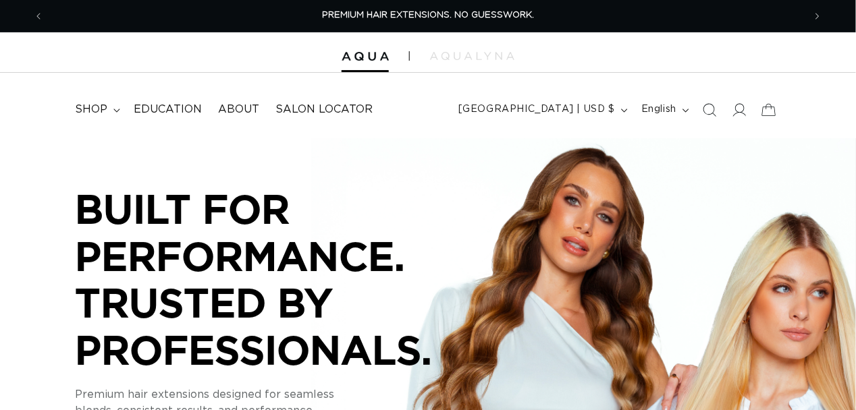
scroll to position [0, 760]
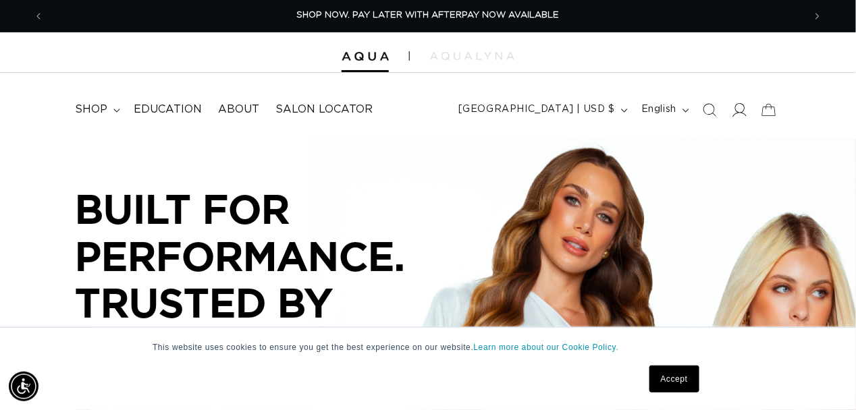
drag, startPoint x: 0, startPoint y: 0, endPoint x: 735, endPoint y: 113, distance: 743.7
click at [735, 113] on icon at bounding box center [739, 110] width 14 height 14
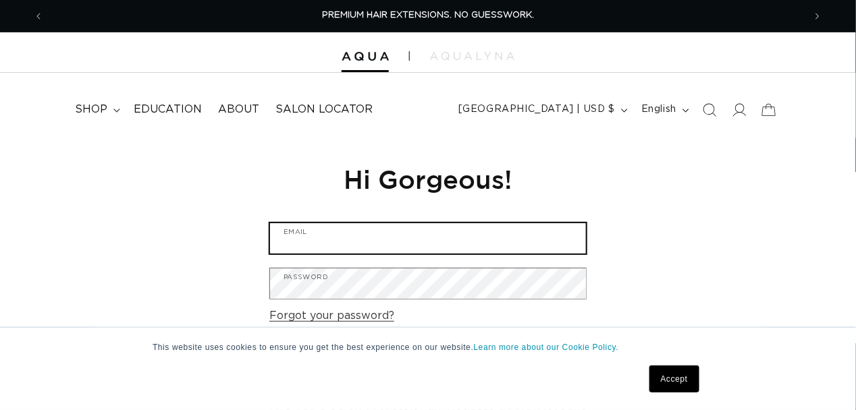
drag, startPoint x: 0, startPoint y: 0, endPoint x: 327, endPoint y: 246, distance: 408.7
click at [327, 246] on input "Email" at bounding box center [428, 238] width 316 height 30
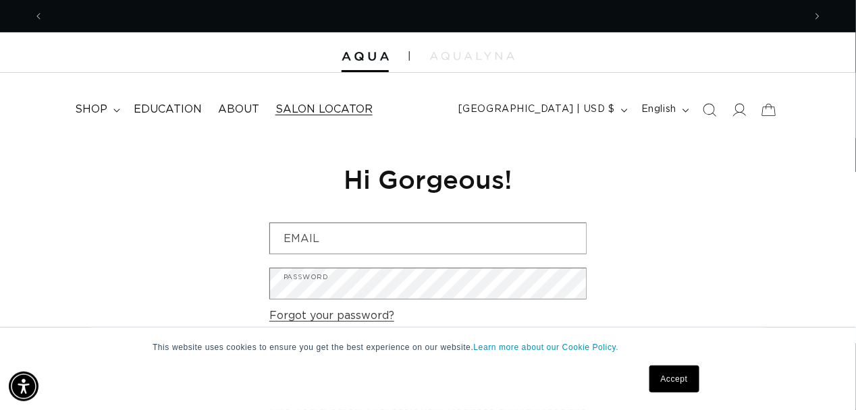
scroll to position [0, 760]
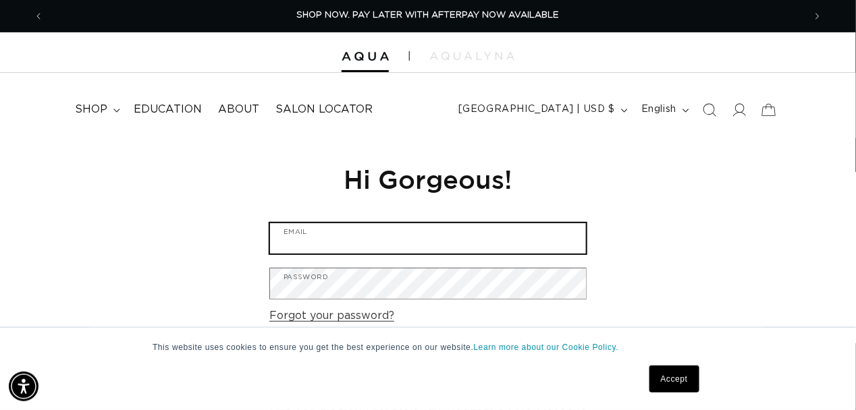
click at [331, 249] on input "Email" at bounding box center [428, 238] width 316 height 30
type input "bellbrandie@ymail.com"
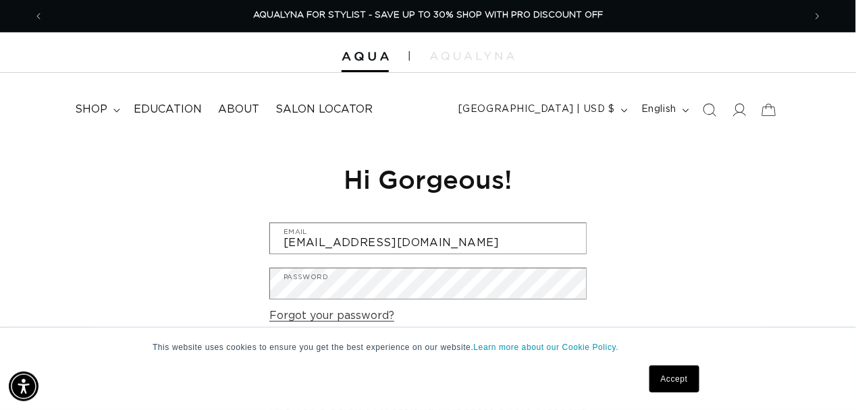
scroll to position [0, 1521]
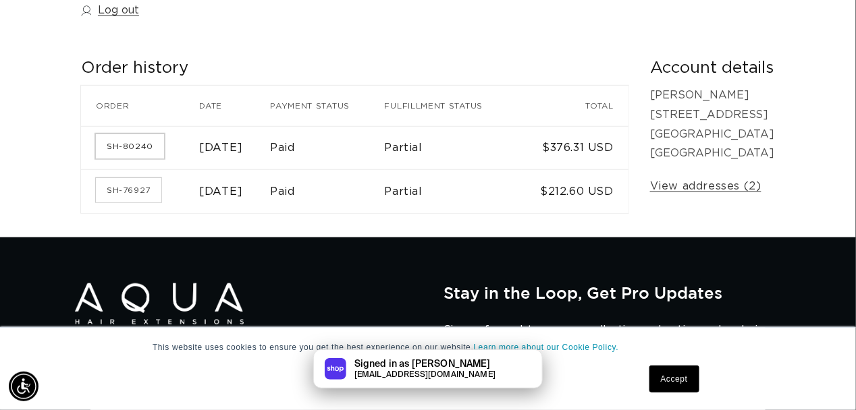
scroll to position [0, 760]
click at [130, 145] on link "SH-80240" at bounding box center [130, 146] width 68 height 24
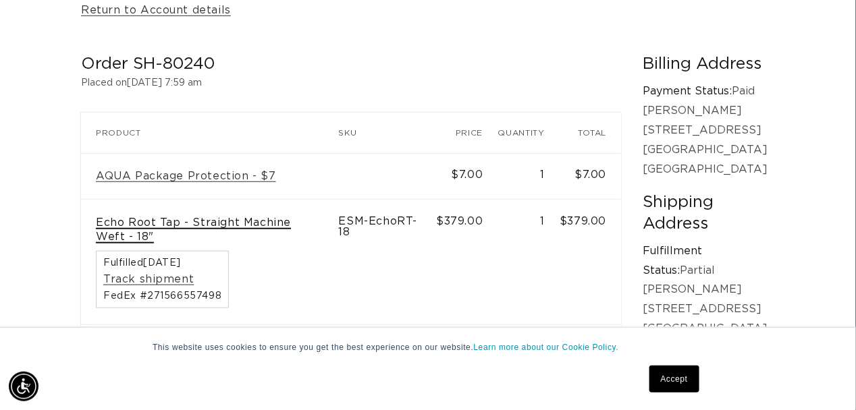
click at [267, 224] on link "Echo Root Tap - Straight Machine Weft - 18"" at bounding box center [210, 230] width 228 height 28
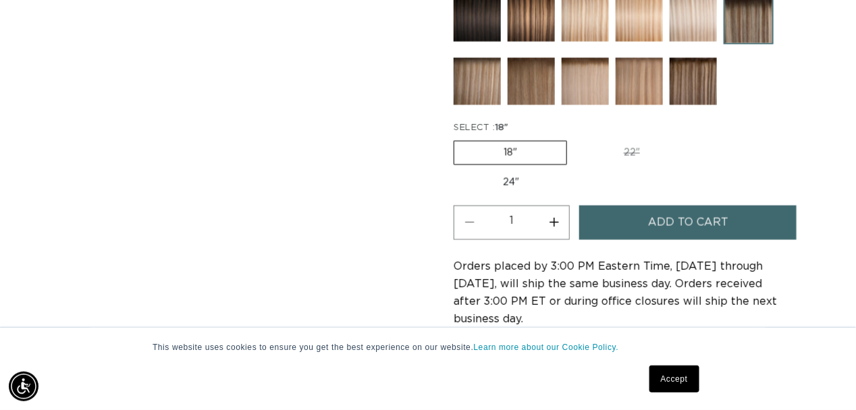
scroll to position [0, 1521]
click at [525, 179] on label "24" Variant sold out or unavailable" at bounding box center [511, 182] width 115 height 23
click at [696, 139] on input "24" Variant sold out or unavailable" at bounding box center [696, 138] width 1 height 1
radio input "true"
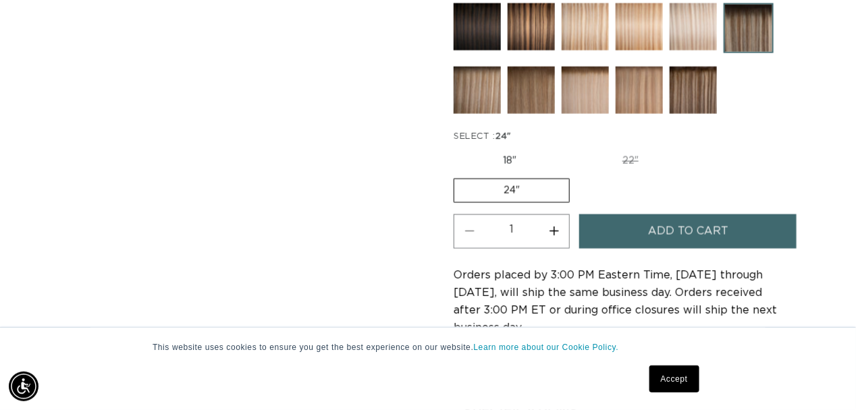
scroll to position [742, 0]
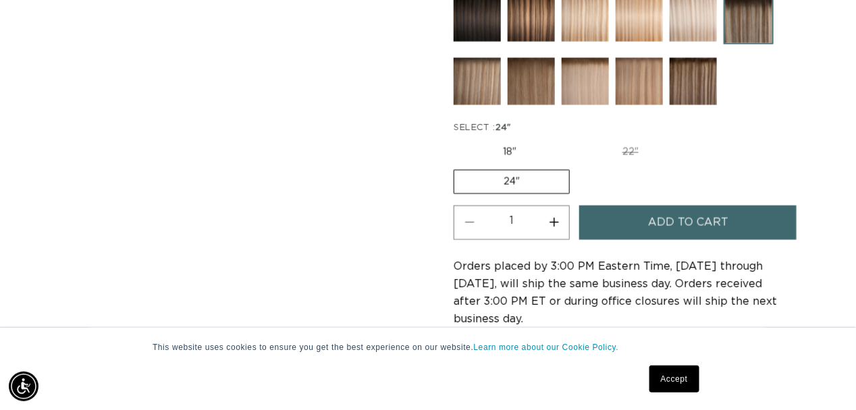
click at [523, 151] on label "18" Variant sold out or unavailable" at bounding box center [510, 152] width 112 height 23
click at [458, 139] on input "18" Variant sold out or unavailable" at bounding box center [457, 138] width 1 height 1
radio input "true"
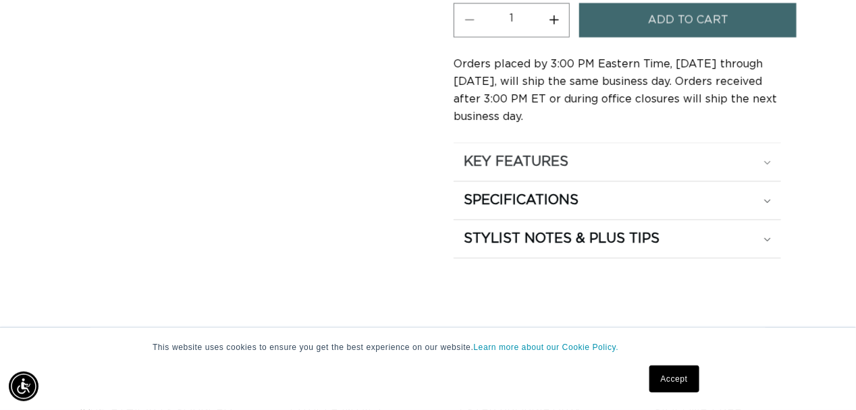
scroll to position [0, 1521]
click at [565, 161] on h2 "KEY FEATURES" at bounding box center [516, 162] width 105 height 18
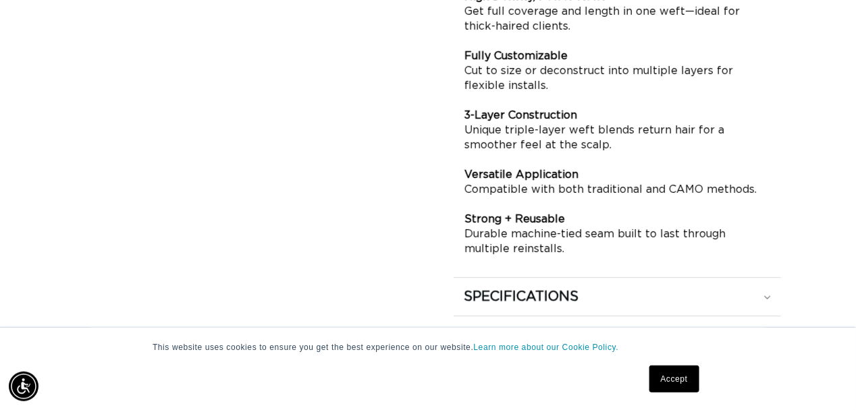
scroll to position [0, 0]
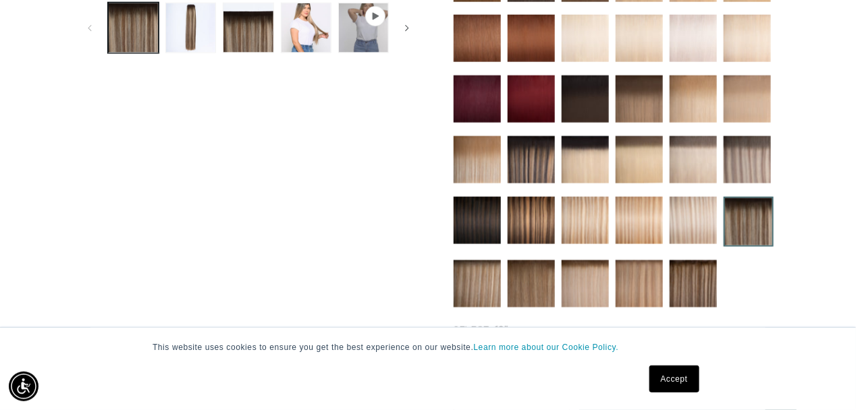
click at [705, 271] on img at bounding box center [693, 284] width 47 height 47
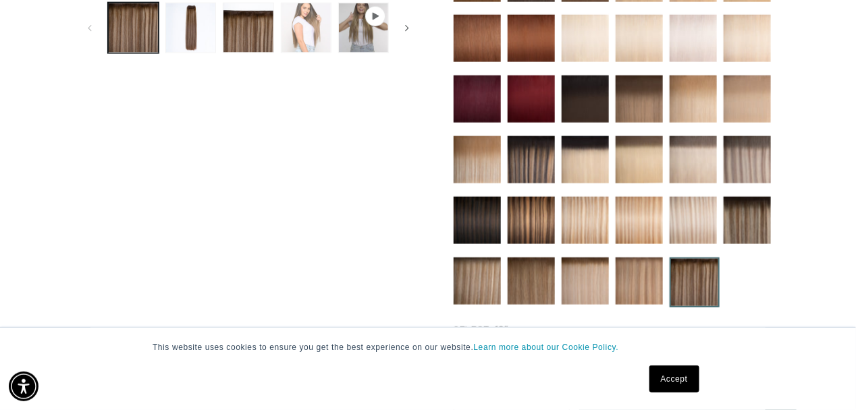
click at [300, 42] on button "Load image 4 in gallery view" at bounding box center [306, 28] width 51 height 51
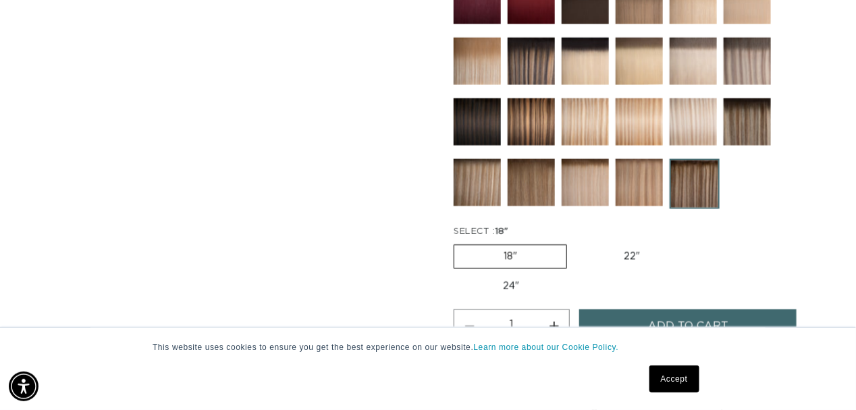
scroll to position [658, 0]
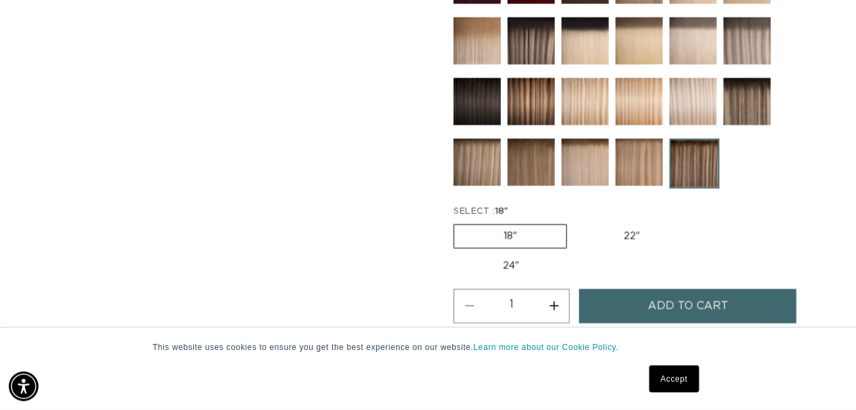
click at [753, 108] on img at bounding box center [747, 101] width 47 height 47
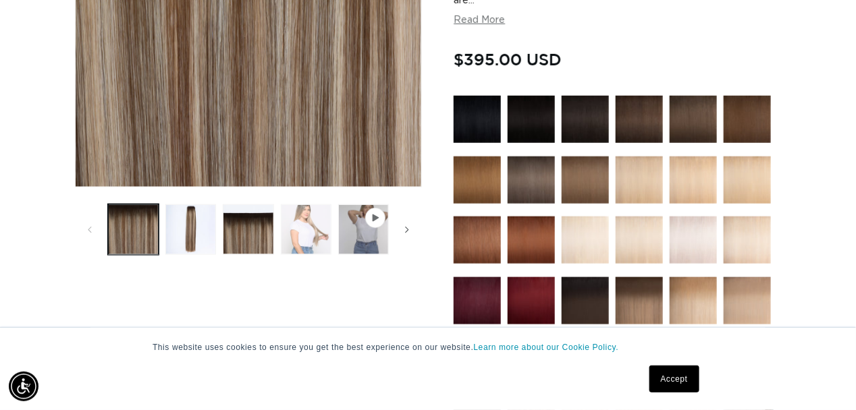
scroll to position [0, 760]
click at [300, 224] on button "Load image 4 in gallery view" at bounding box center [306, 230] width 51 height 51
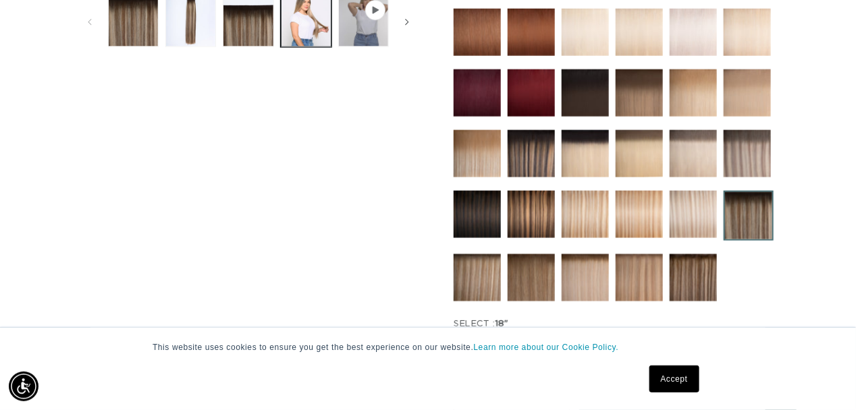
scroll to position [658, 0]
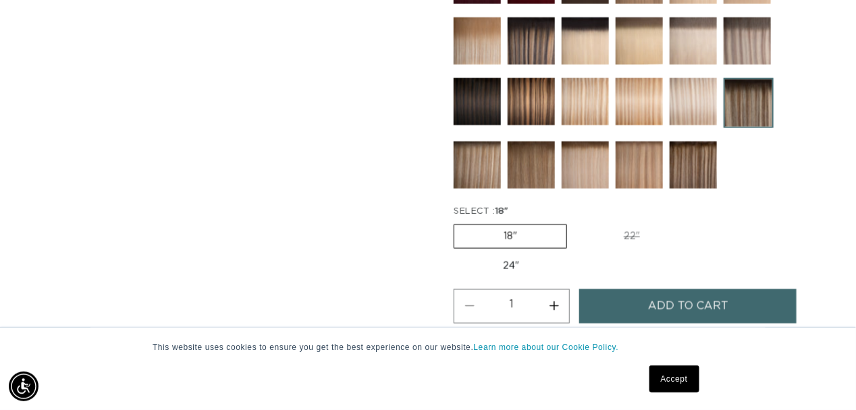
click at [692, 173] on img at bounding box center [693, 165] width 47 height 47
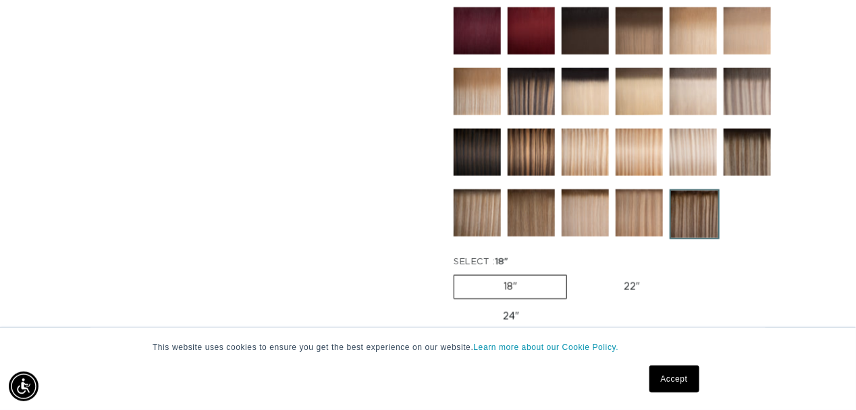
scroll to position [0, 1521]
click at [628, 280] on label "22" Variant sold out or unavailable" at bounding box center [631, 287] width 115 height 23
click at [574, 273] on input "22" Variant sold out or unavailable" at bounding box center [574, 273] width 1 height 1
radio input "true"
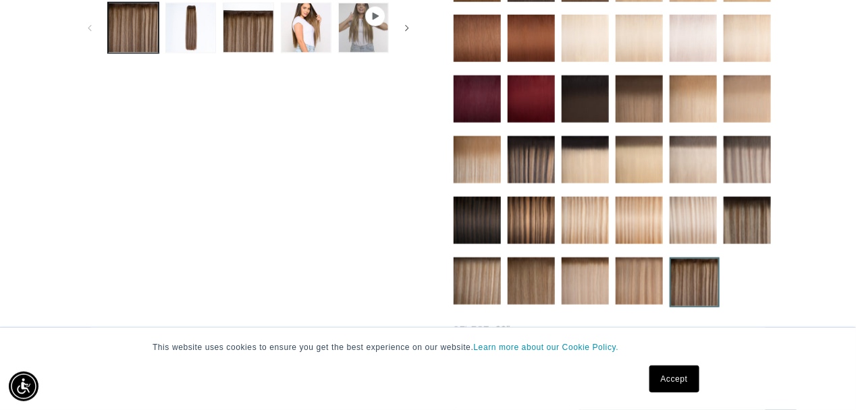
scroll to position [810, 0]
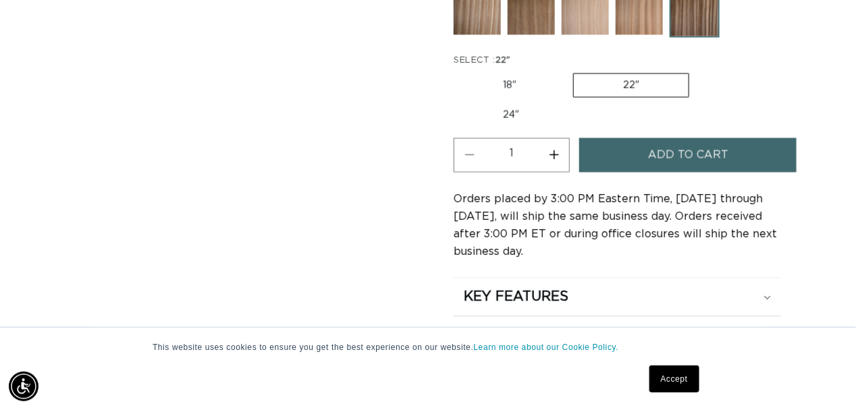
click at [509, 80] on label "18" Variant sold out or unavailable" at bounding box center [510, 85] width 112 height 23
click at [458, 71] on input "18" Variant sold out or unavailable" at bounding box center [457, 70] width 1 height 1
radio input "true"
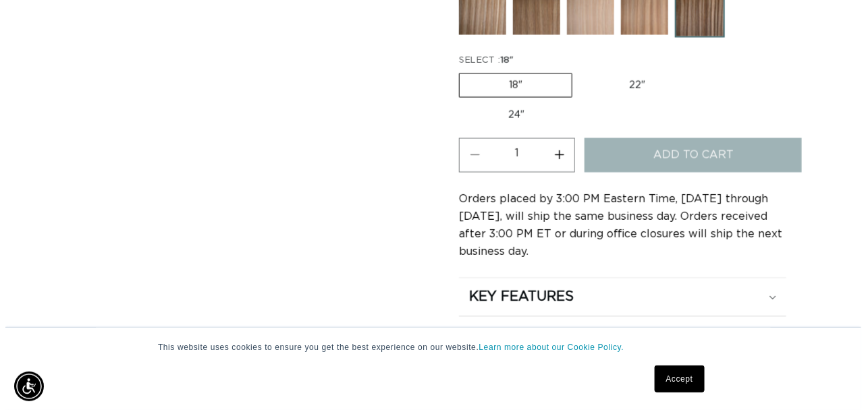
scroll to position [0, 760]
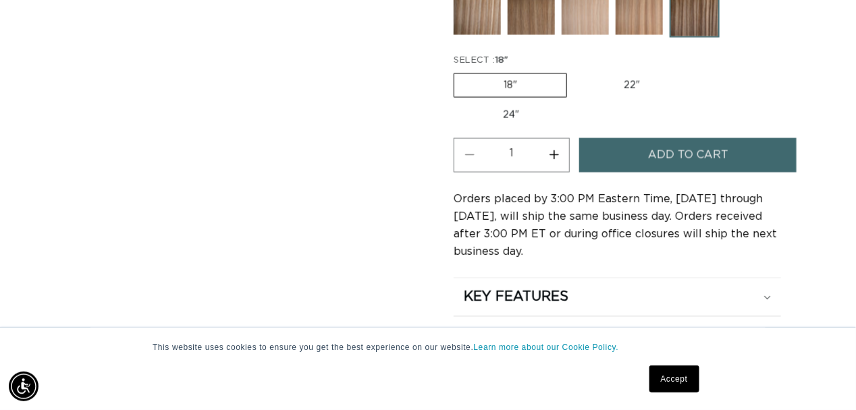
click at [675, 151] on span "Add to cart" at bounding box center [688, 155] width 80 height 34
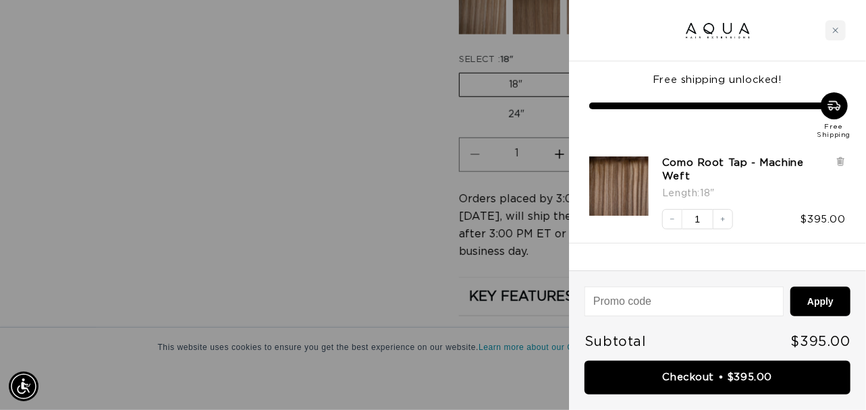
scroll to position [0, 0]
click at [636, 302] on input at bounding box center [684, 302] width 198 height 28
paste input "CCAQUA15"
type input "CCAQUA15"
click at [814, 298] on button "Apply" at bounding box center [820, 302] width 60 height 30
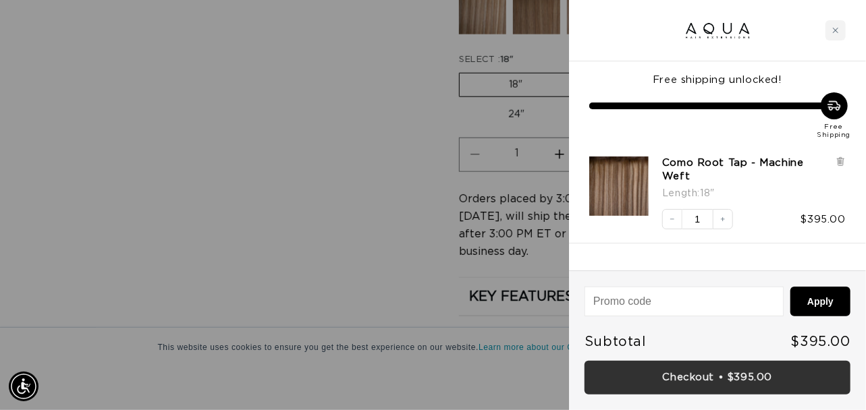
scroll to position [0, 770]
click at [757, 374] on link "Checkout • $395.00" at bounding box center [717, 378] width 266 height 34
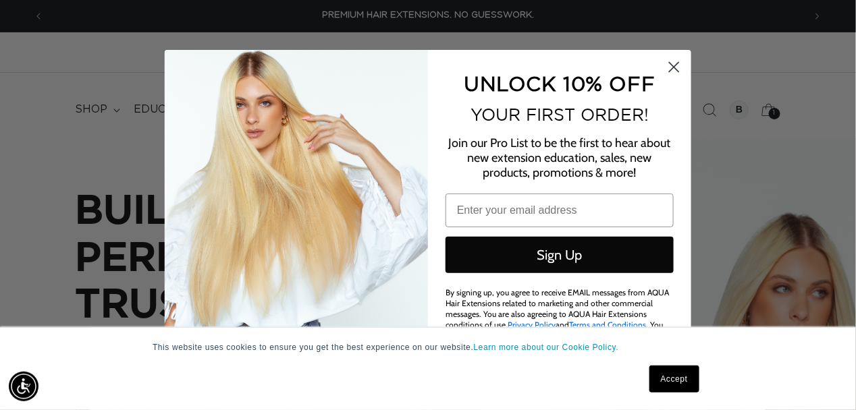
click at [677, 66] on circle "Close dialog" at bounding box center [674, 66] width 22 height 22
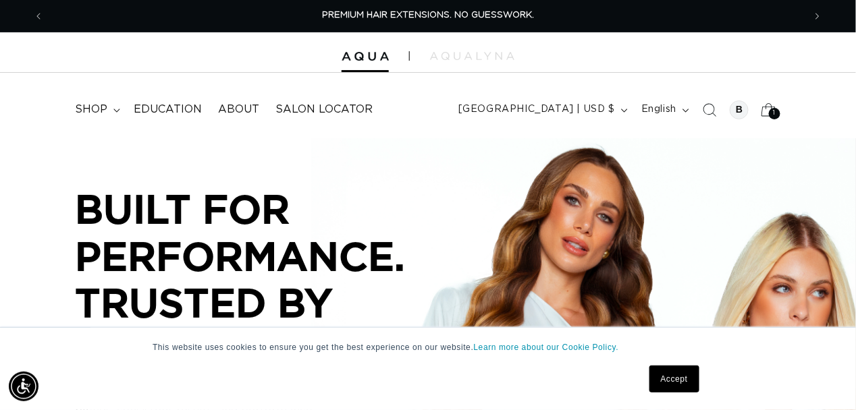
click at [769, 113] on div "1 1" at bounding box center [774, 113] width 11 height 11
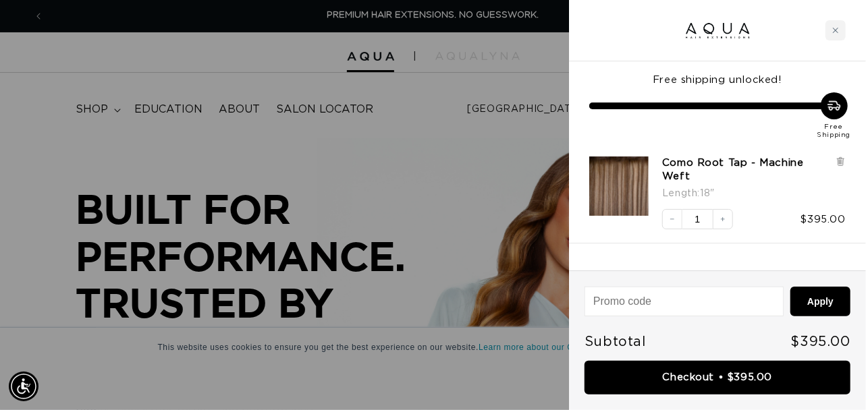
click at [630, 179] on img "Como Root Tap - Machine Weft - 18&quot;" at bounding box center [618, 186] width 59 height 59
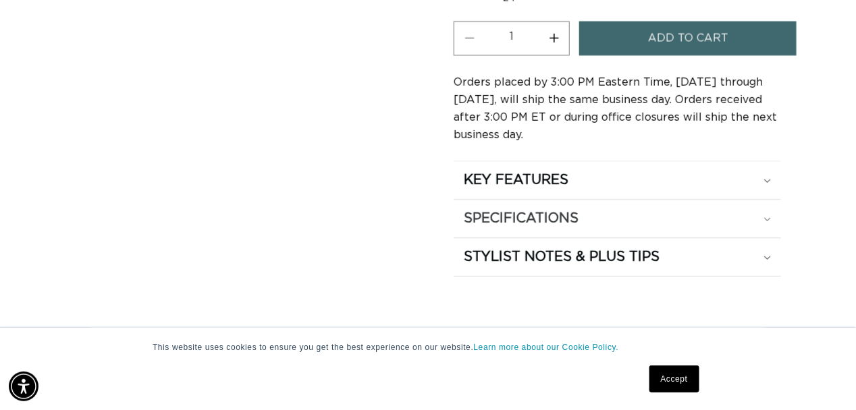
scroll to position [945, 0]
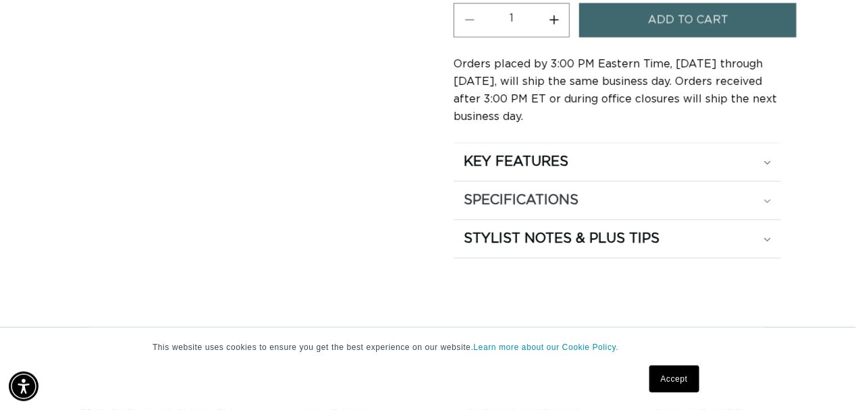
click at [558, 253] on div "STYLIST NOTES & PLUS TIPS Best For: Clients with medium-to-long hair who want l…" at bounding box center [617, 239] width 327 height 38
click at [636, 171] on div "SPECIFICATIONS" at bounding box center [617, 162] width 307 height 18
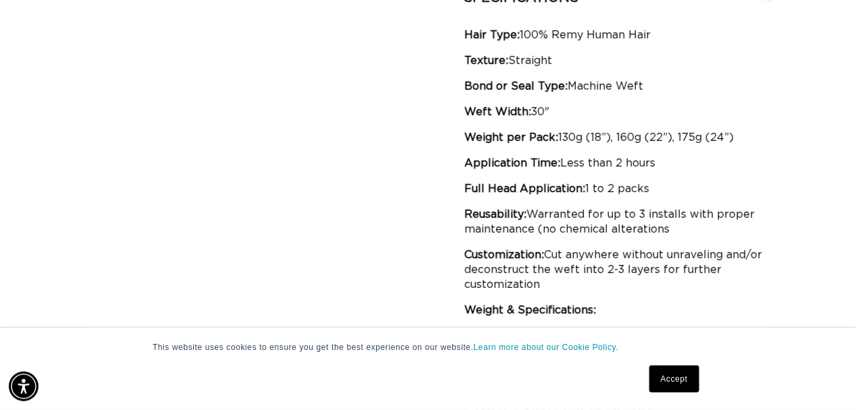
scroll to position [0, 760]
